Goal: Transaction & Acquisition: Purchase product/service

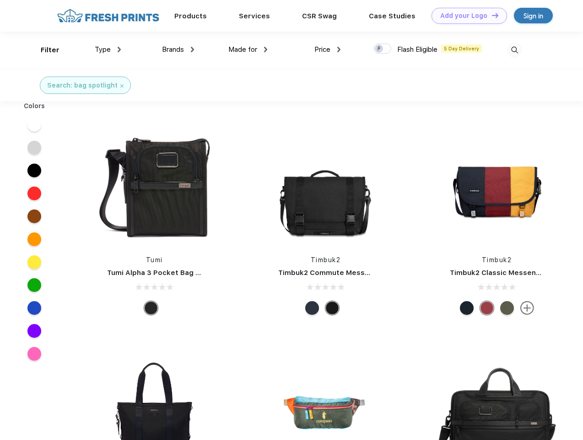
click at [466, 16] on link "Add your Logo Design Tool" at bounding box center [470, 16] width 76 height 16
click at [0, 0] on div "Design Tool" at bounding box center [0, 0] width 0 height 0
click at [491, 15] on link "Add your Logo Design Tool" at bounding box center [470, 16] width 76 height 16
click at [44, 50] on div "Filter" at bounding box center [50, 50] width 19 height 11
click at [108, 49] on span "Type" at bounding box center [103, 49] width 16 height 8
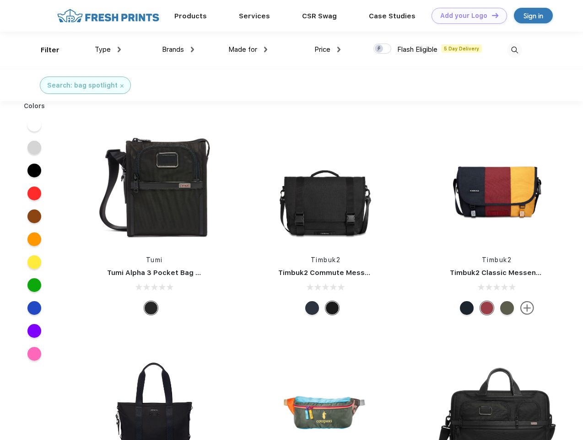
click at [178, 49] on span "Brands" at bounding box center [173, 49] width 22 height 8
click at [248, 49] on span "Made for" at bounding box center [243, 49] width 29 height 8
click at [328, 49] on span "Price" at bounding box center [323, 49] width 16 height 8
click at [383, 49] on div at bounding box center [383, 49] width 18 height 10
click at [380, 49] on input "checkbox" at bounding box center [377, 46] width 6 height 6
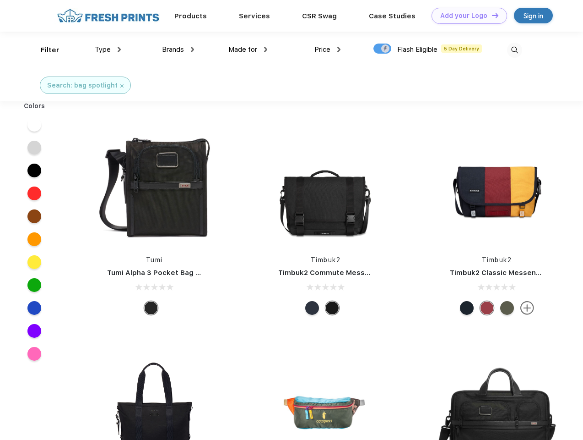
click at [515, 50] on img at bounding box center [514, 50] width 15 height 15
